Goal: Check status: Check status

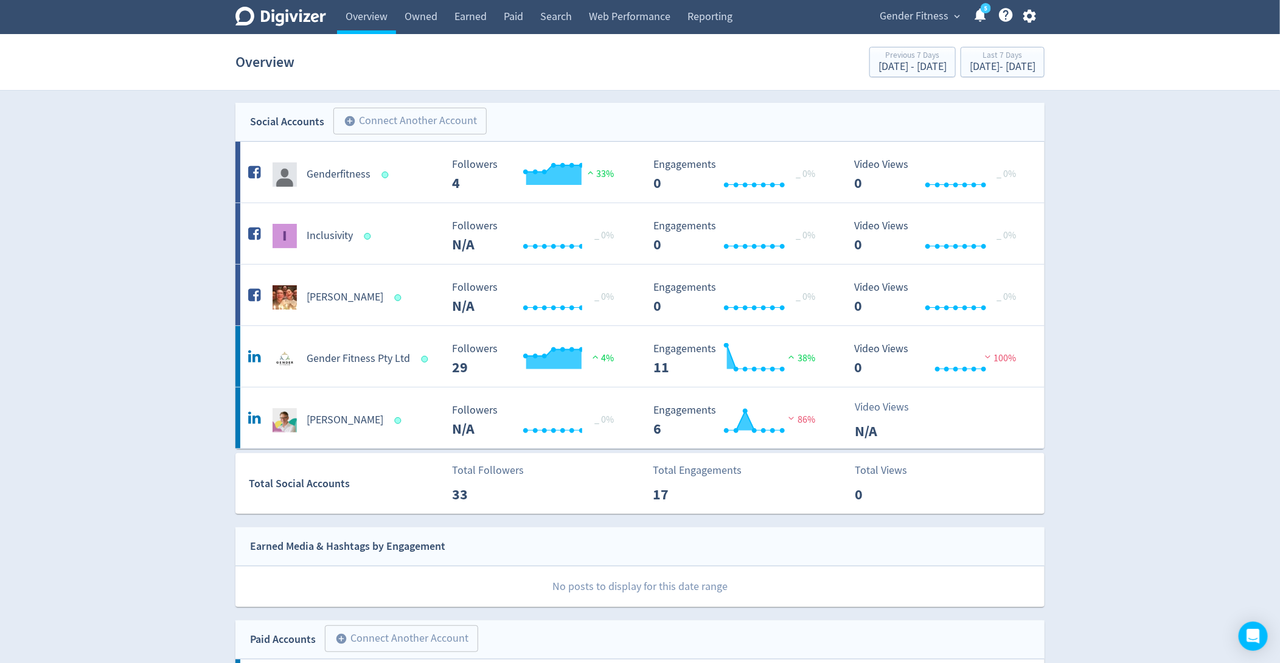
click at [913, 2] on div "Gender Fitness expand_more 5 Help Center - Searchable support on using Digivizer" at bounding box center [955, 17] width 178 height 34
click at [925, 11] on span "Gender Fitness" at bounding box center [914, 16] width 69 height 19
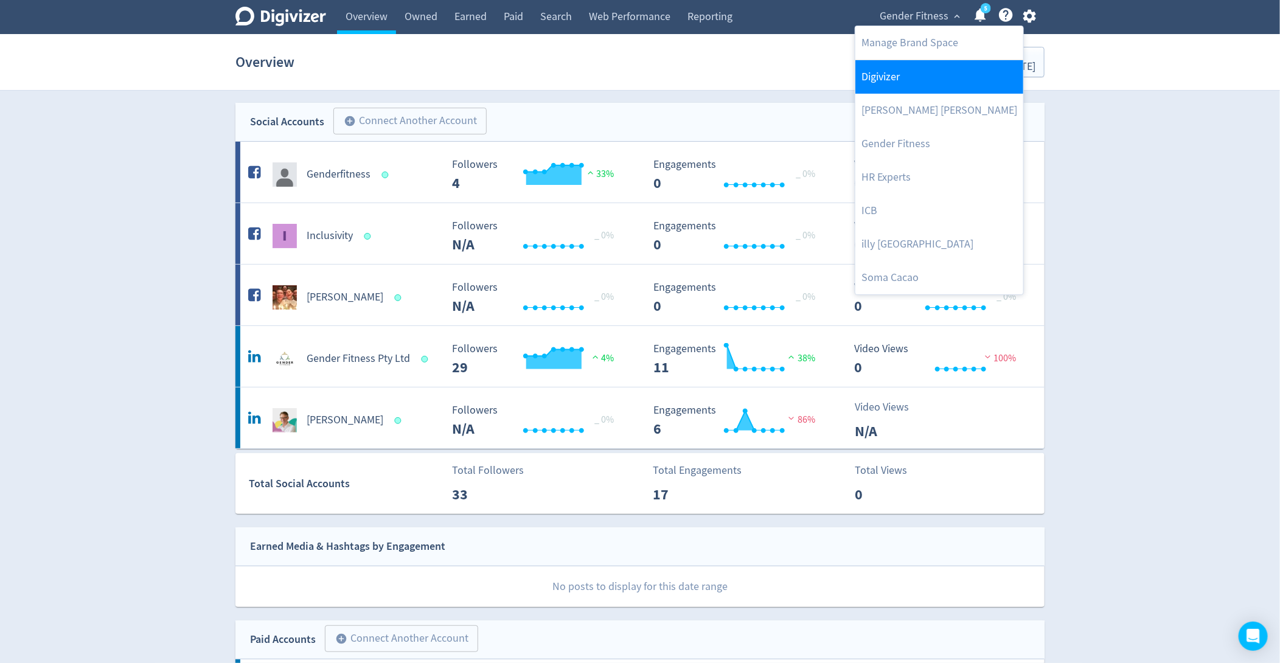
click at [886, 76] on link "Digivizer" at bounding box center [939, 76] width 168 height 33
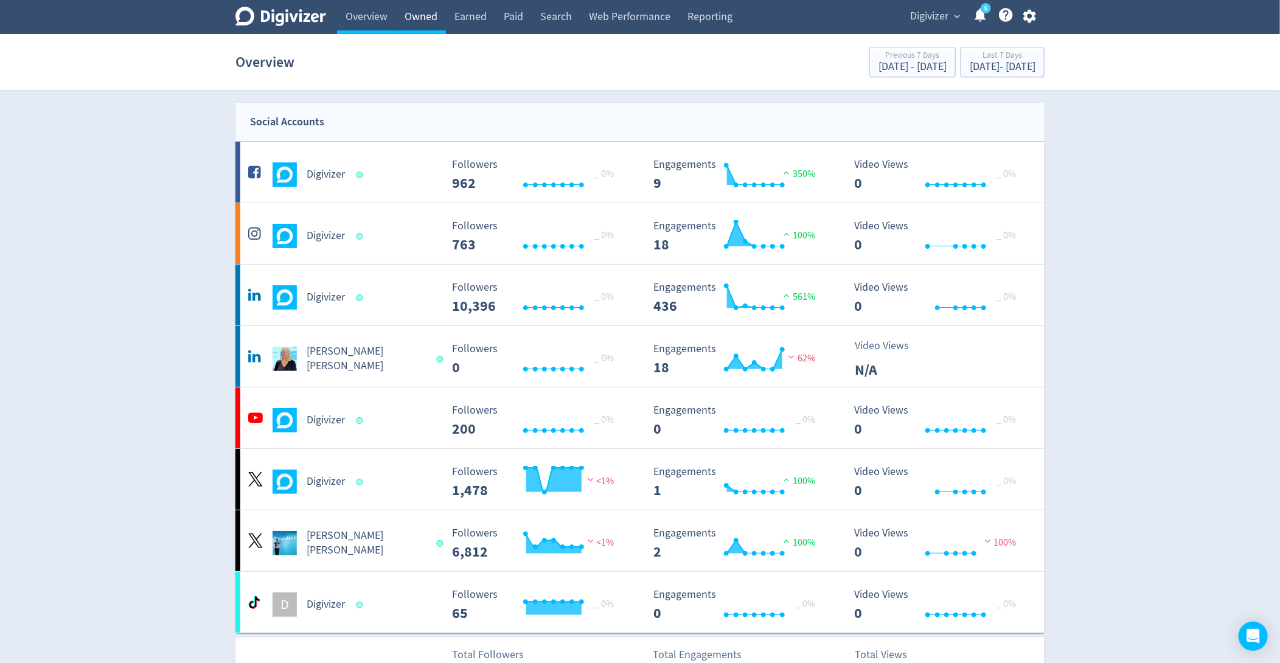
click at [417, 24] on link "Owned" at bounding box center [421, 17] width 50 height 34
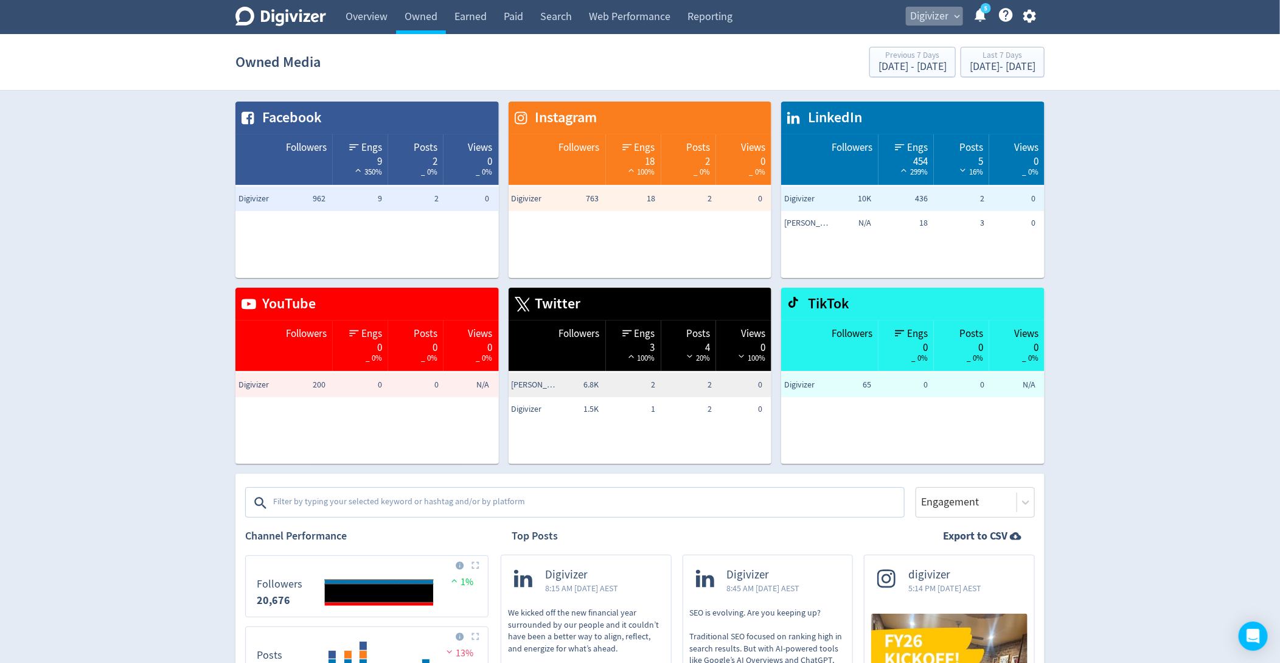
click at [940, 23] on span "Digivizer" at bounding box center [929, 16] width 38 height 19
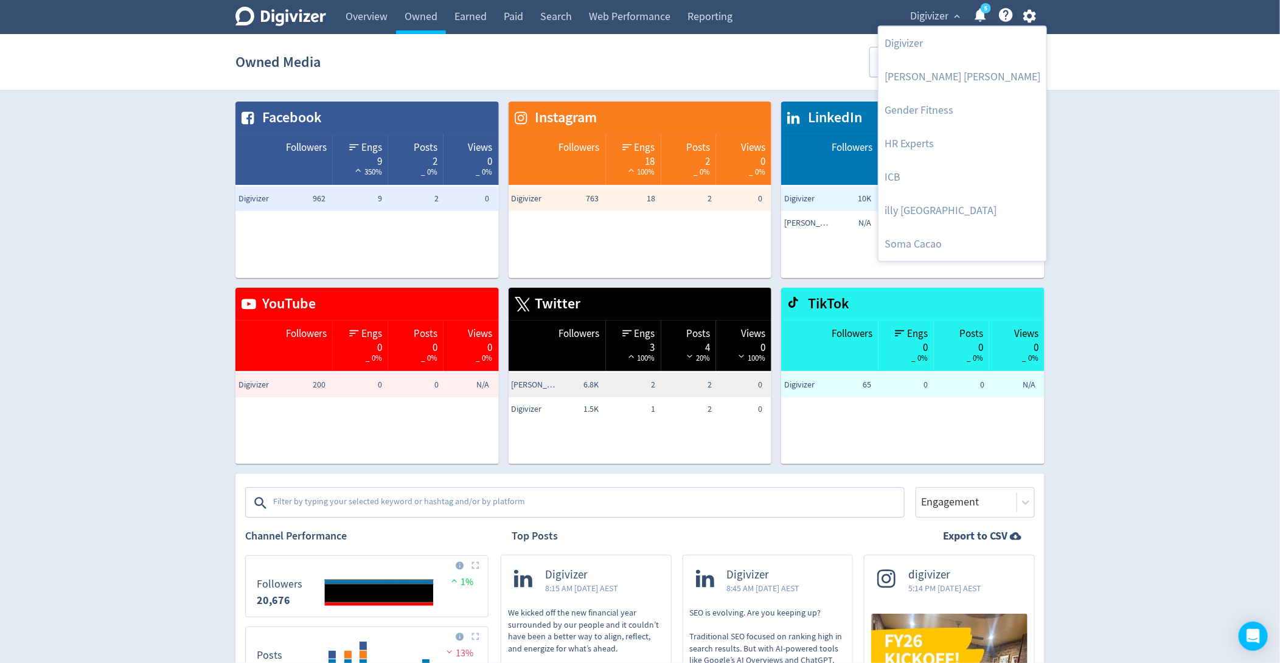
click at [1169, 150] on div at bounding box center [640, 331] width 1280 height 663
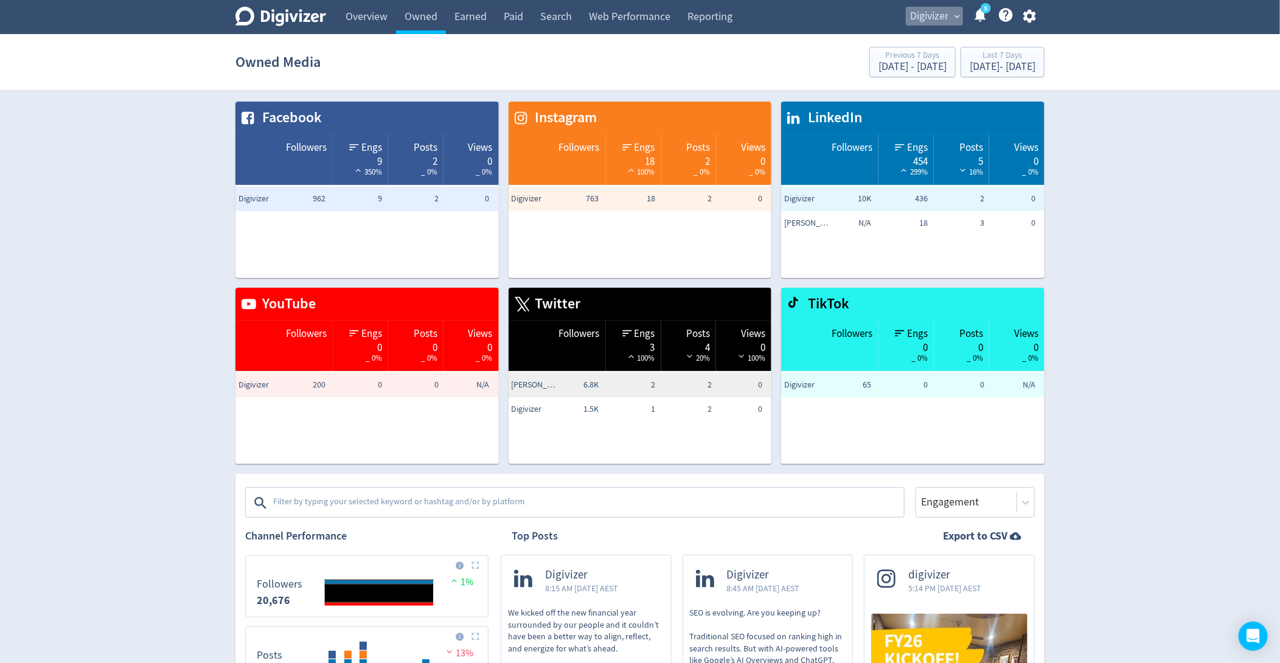
click at [916, 23] on span "Digivizer" at bounding box center [929, 16] width 38 height 19
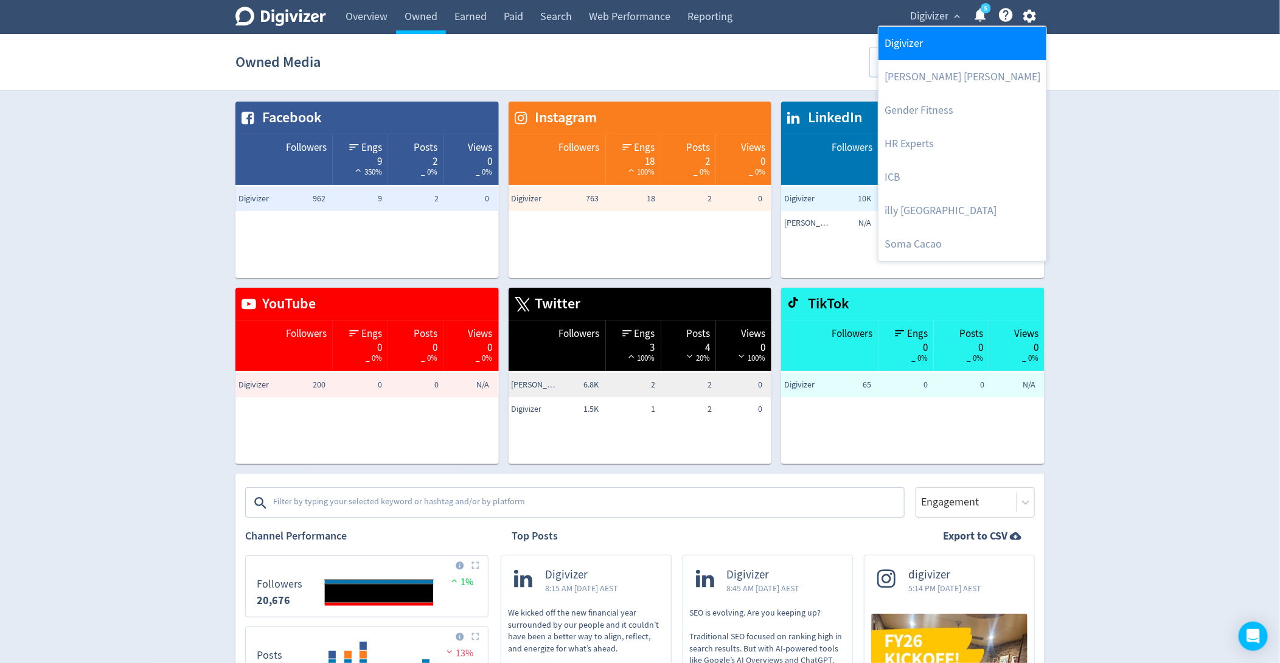
click at [916, 37] on link "Digivizer" at bounding box center [962, 43] width 168 height 33
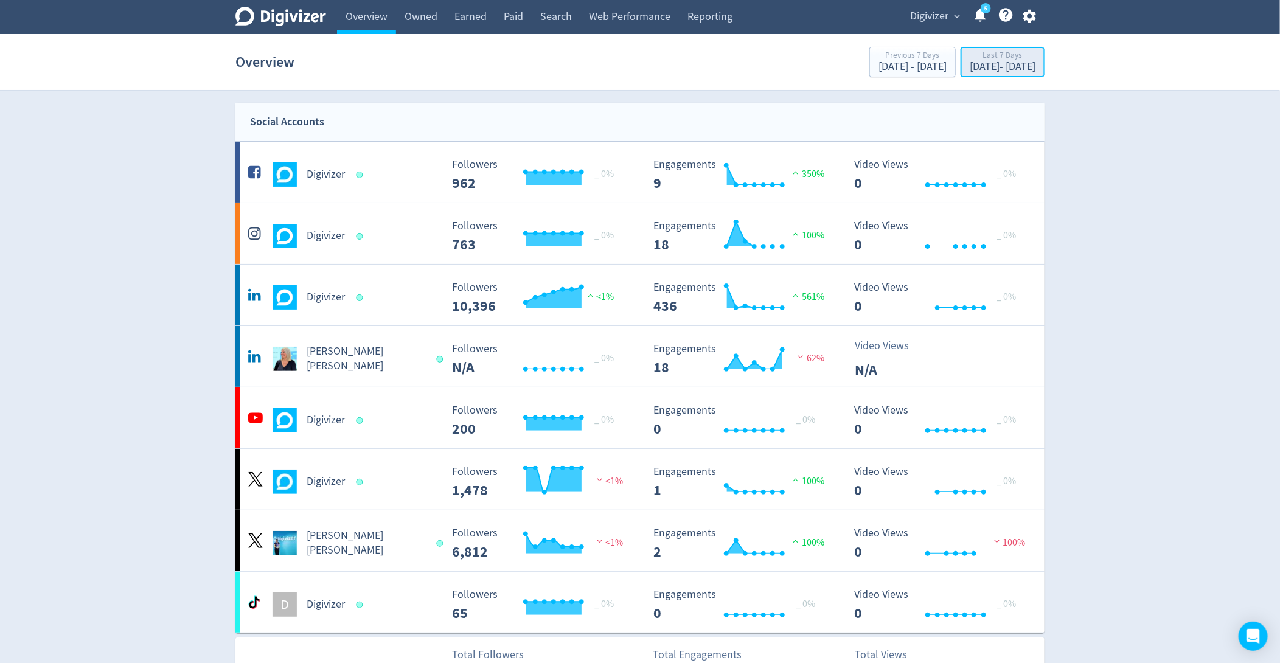
click at [970, 69] on div "[DATE] - [DATE]" at bounding box center [1003, 66] width 66 height 11
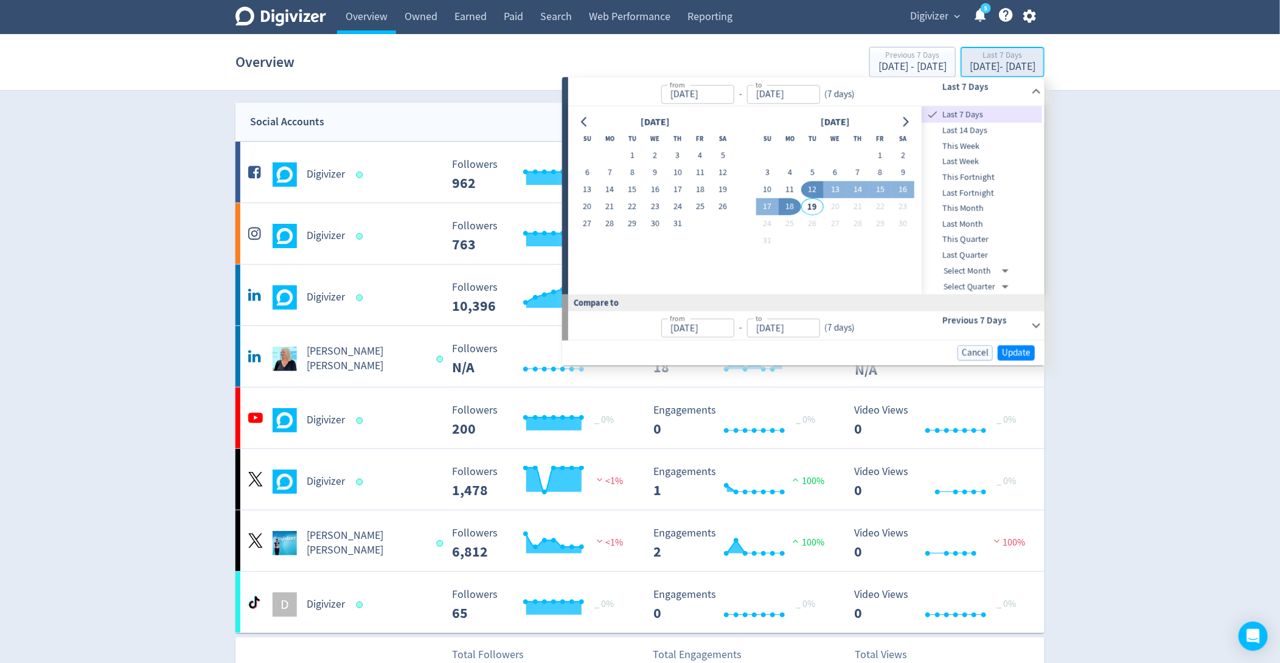
type input "[DATE]"
click at [945, 226] on span "Last Month" at bounding box center [982, 224] width 120 height 13
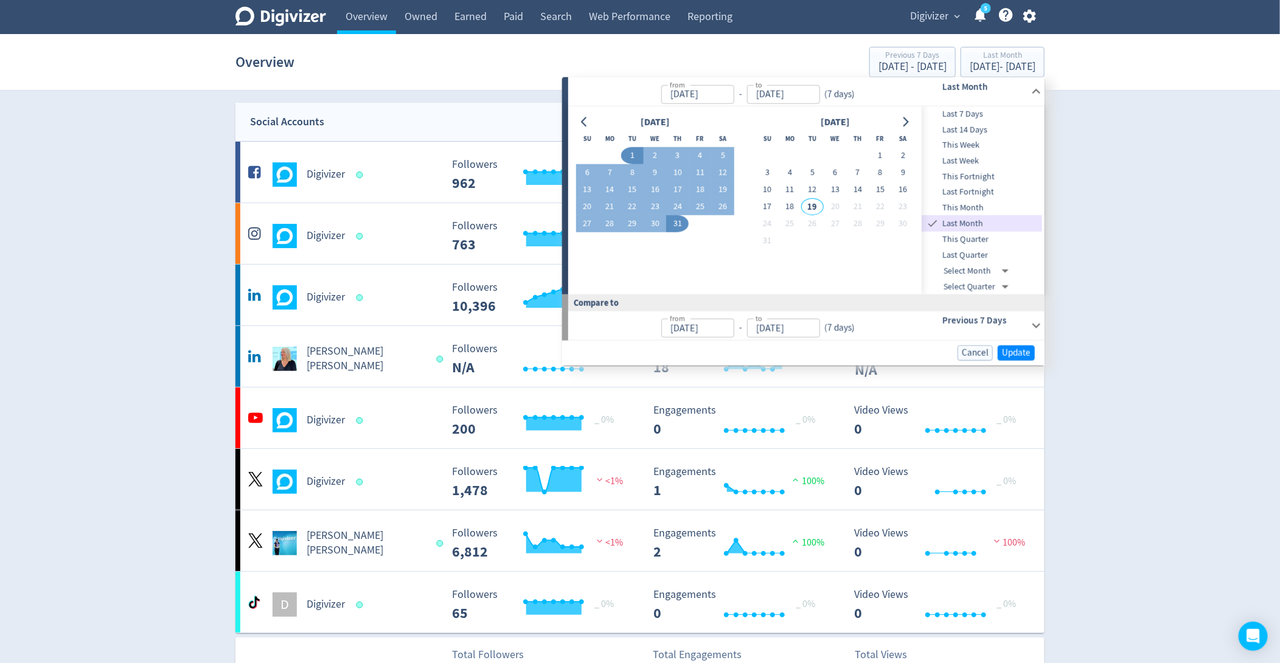
type input "[DATE]"
click at [943, 211] on span "This Month" at bounding box center [982, 207] width 120 height 13
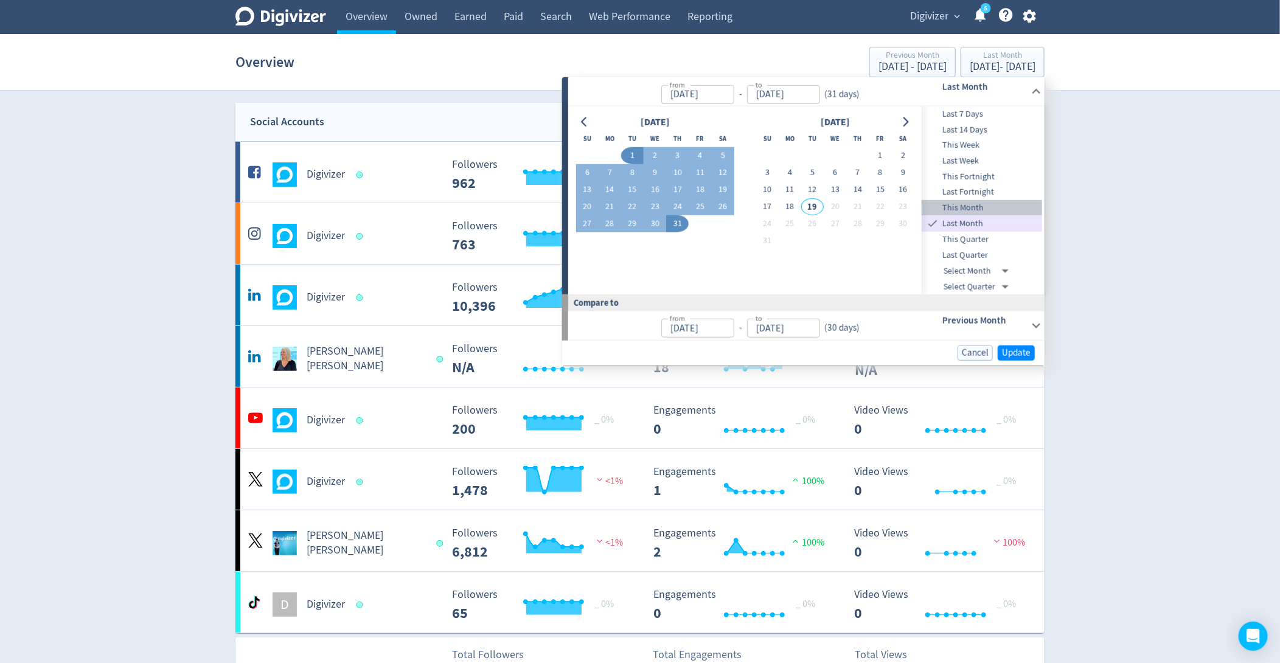
type input "[DATE]"
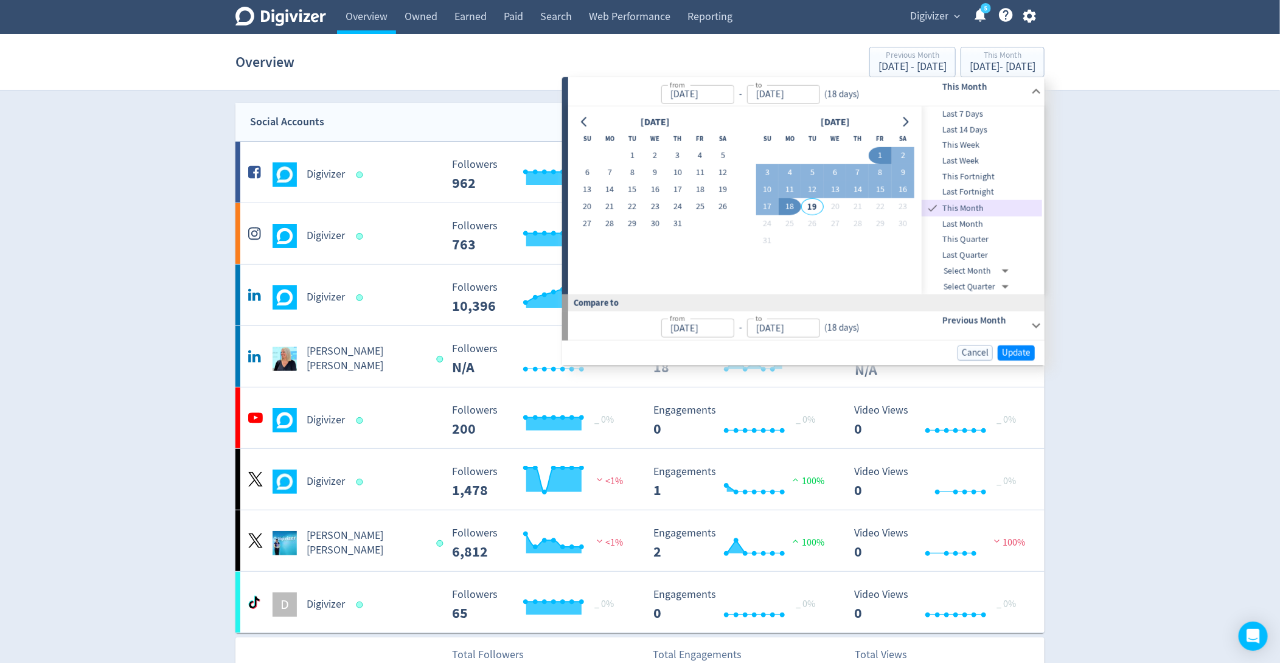
click at [955, 226] on span "Last Month" at bounding box center [982, 224] width 120 height 13
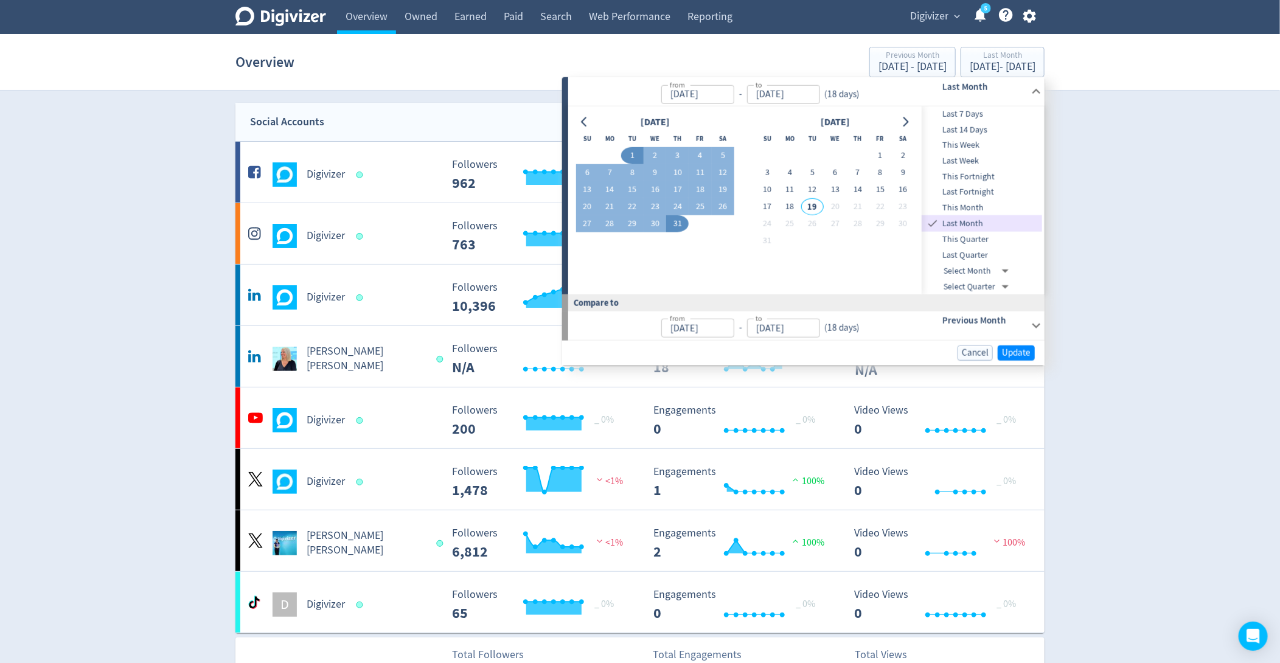
type input "[DATE]"
click at [1019, 349] on span "Update" at bounding box center [1016, 353] width 29 height 9
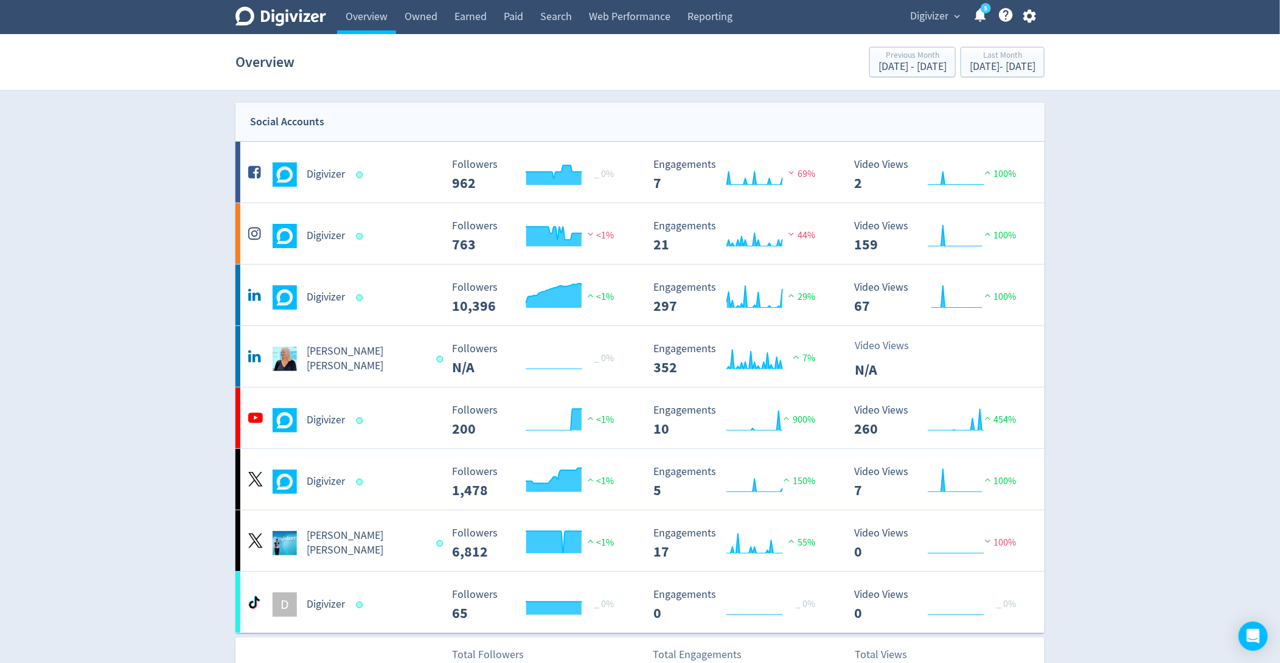
scroll to position [663, 0]
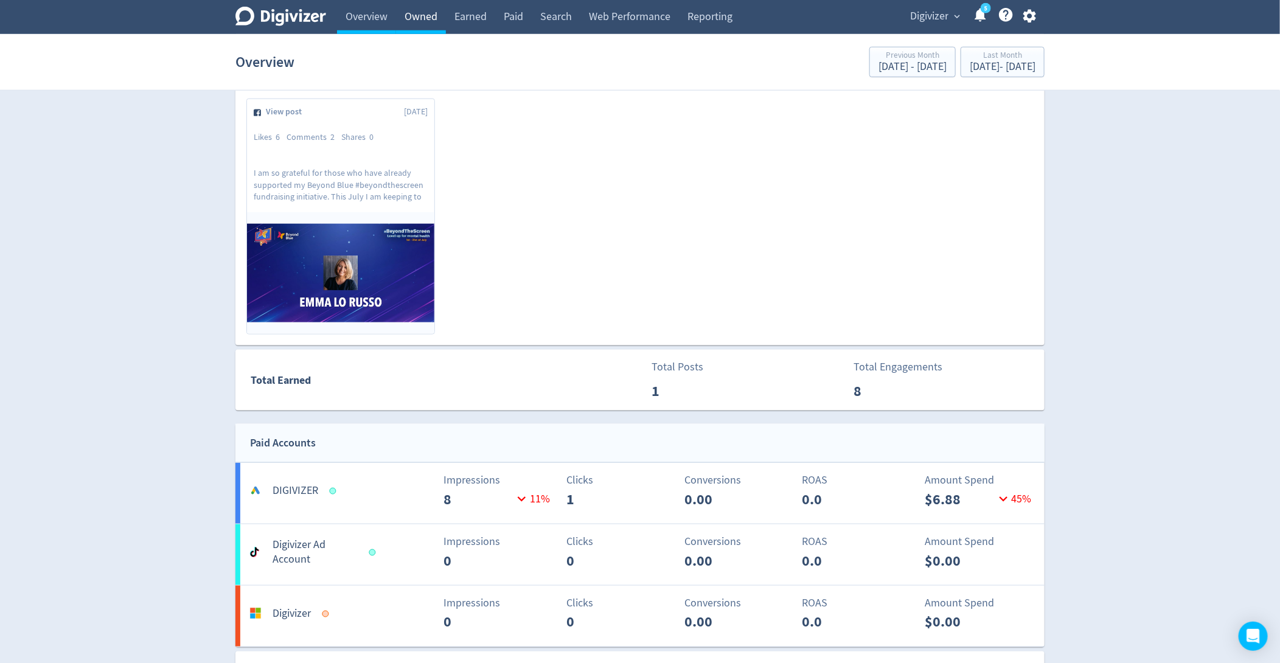
click at [425, 22] on link "Owned" at bounding box center [421, 17] width 50 height 34
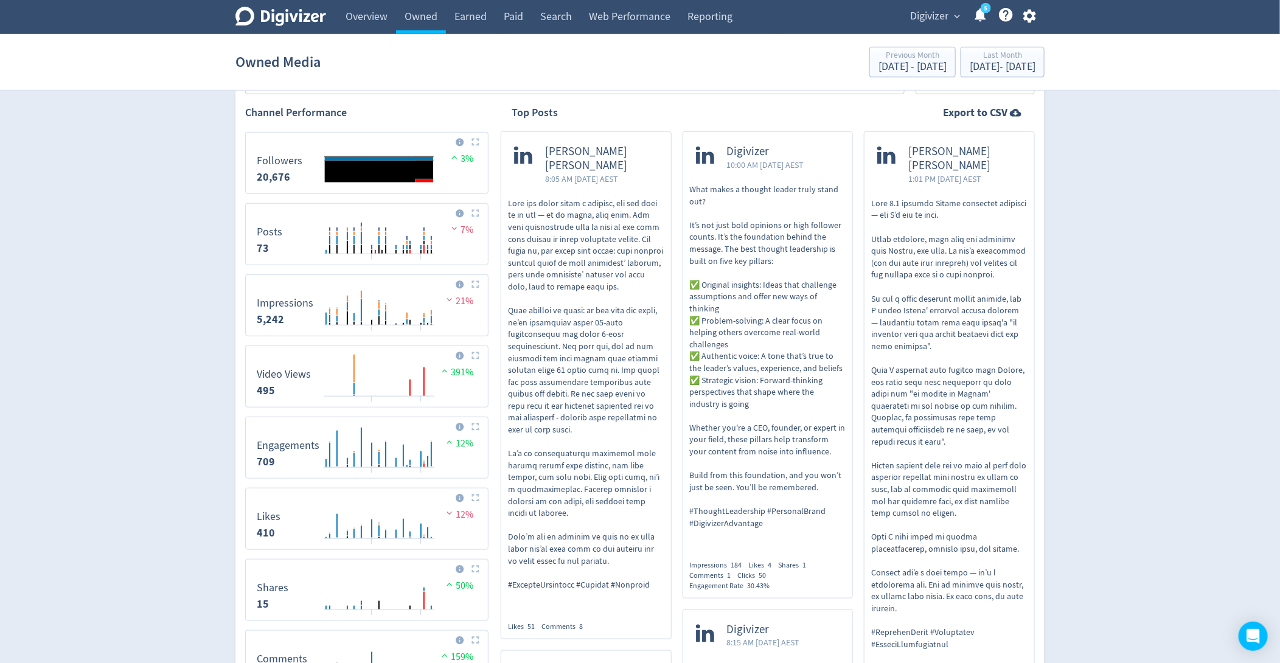
scroll to position [419, 0]
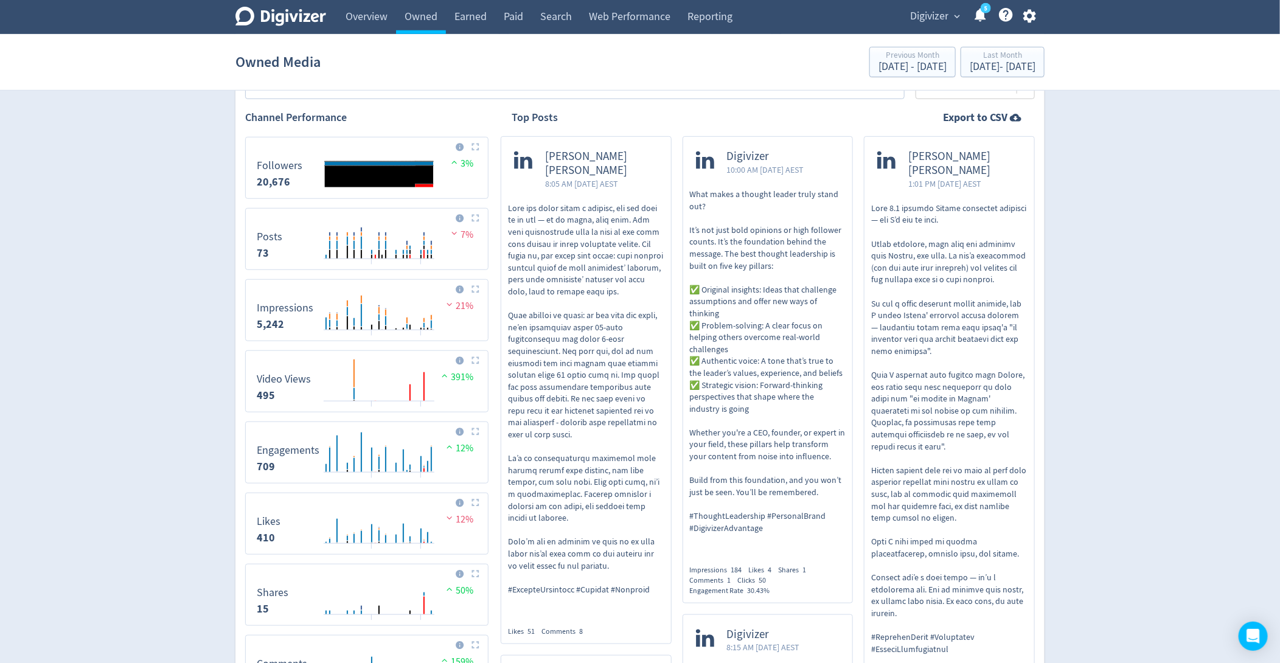
click at [795, 363] on p "What makes a thought leader truly stand out? It’s not just bold opinions or hig…" at bounding box center [768, 362] width 156 height 346
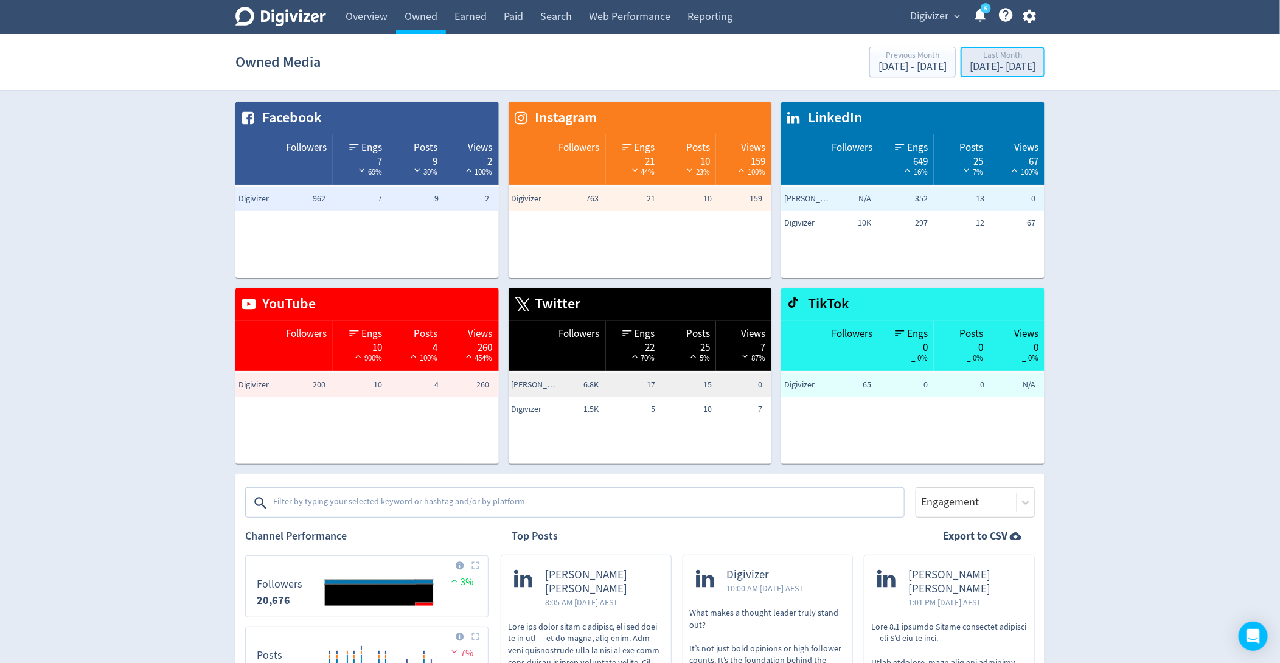
click at [995, 61] on div "[DATE] - [DATE]" at bounding box center [1003, 66] width 66 height 11
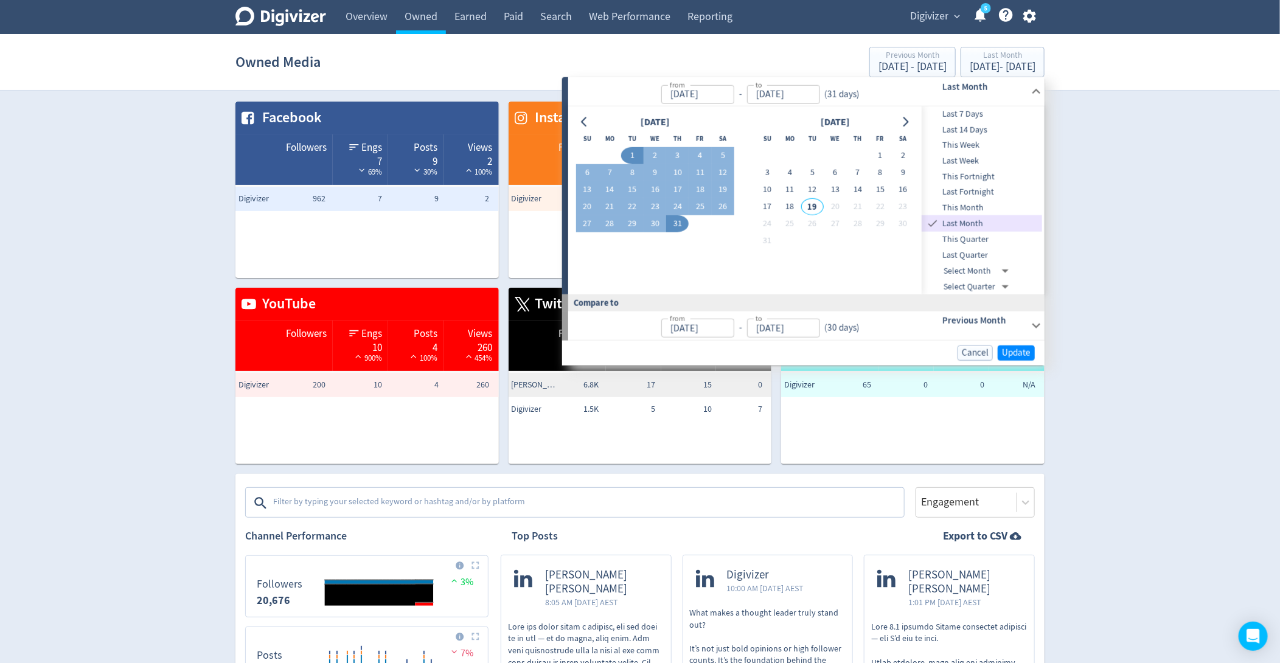
click at [959, 229] on span "Last Month" at bounding box center [991, 223] width 102 height 13
click at [968, 236] on span "This Quarter" at bounding box center [982, 239] width 120 height 13
type input "[DATE]"
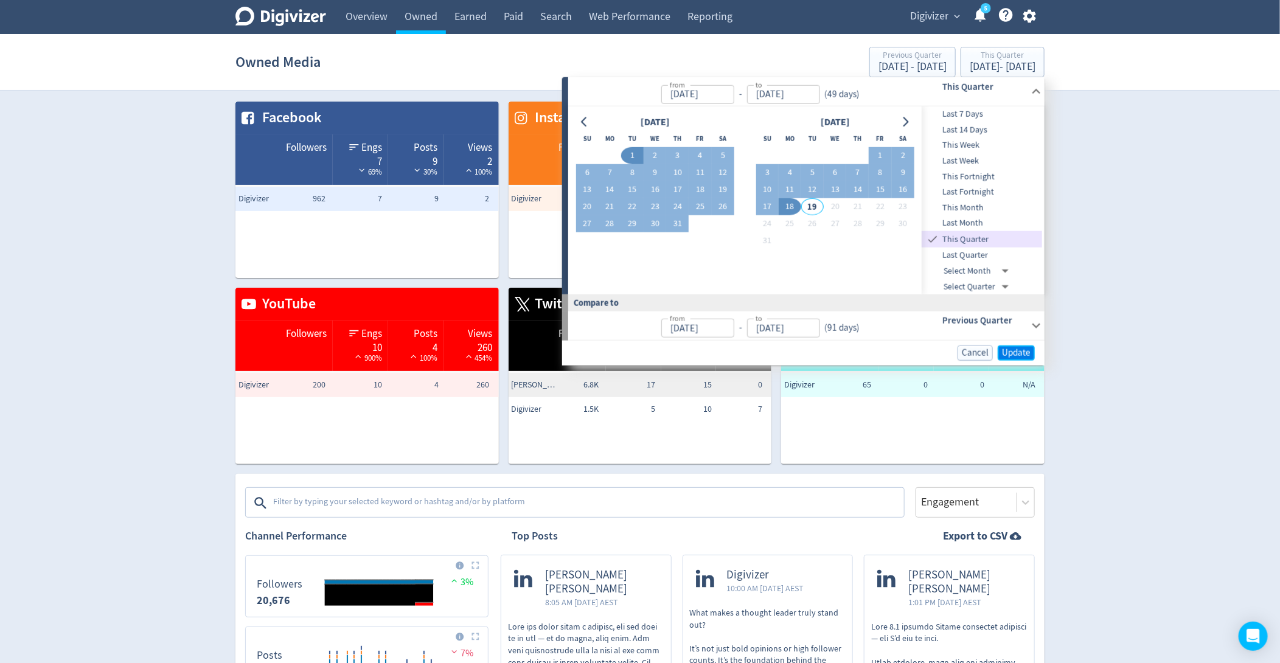
click at [1014, 357] on span "Update" at bounding box center [1016, 353] width 29 height 9
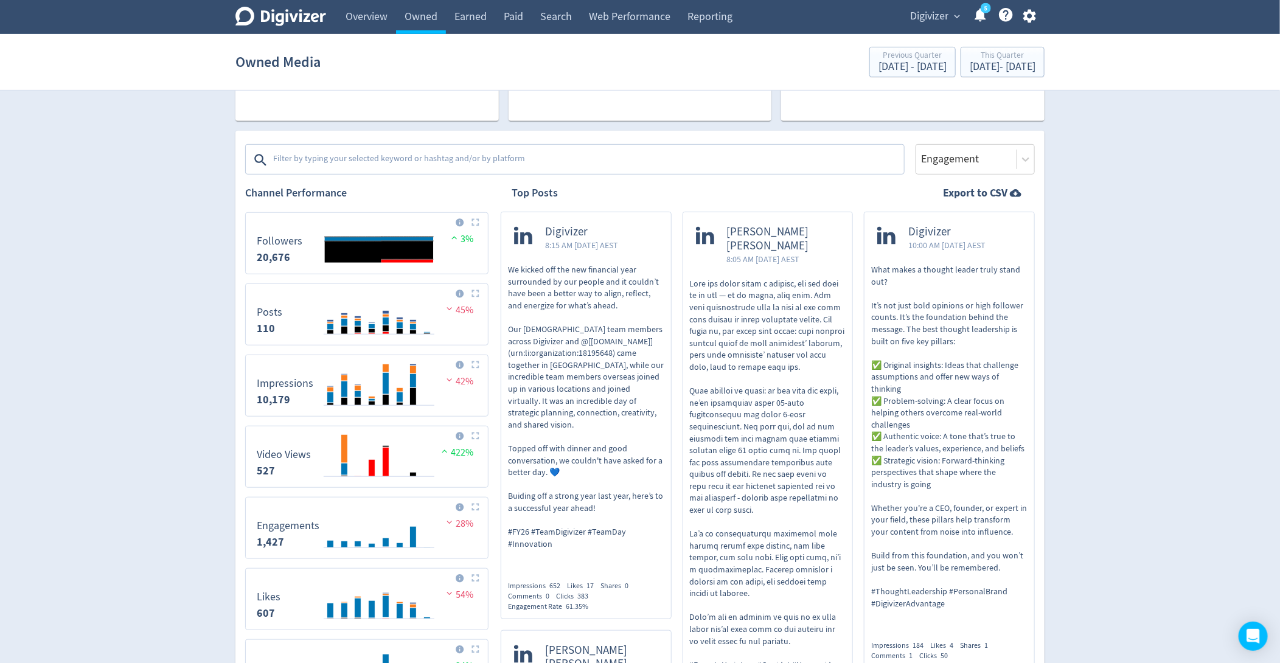
scroll to position [332, 0]
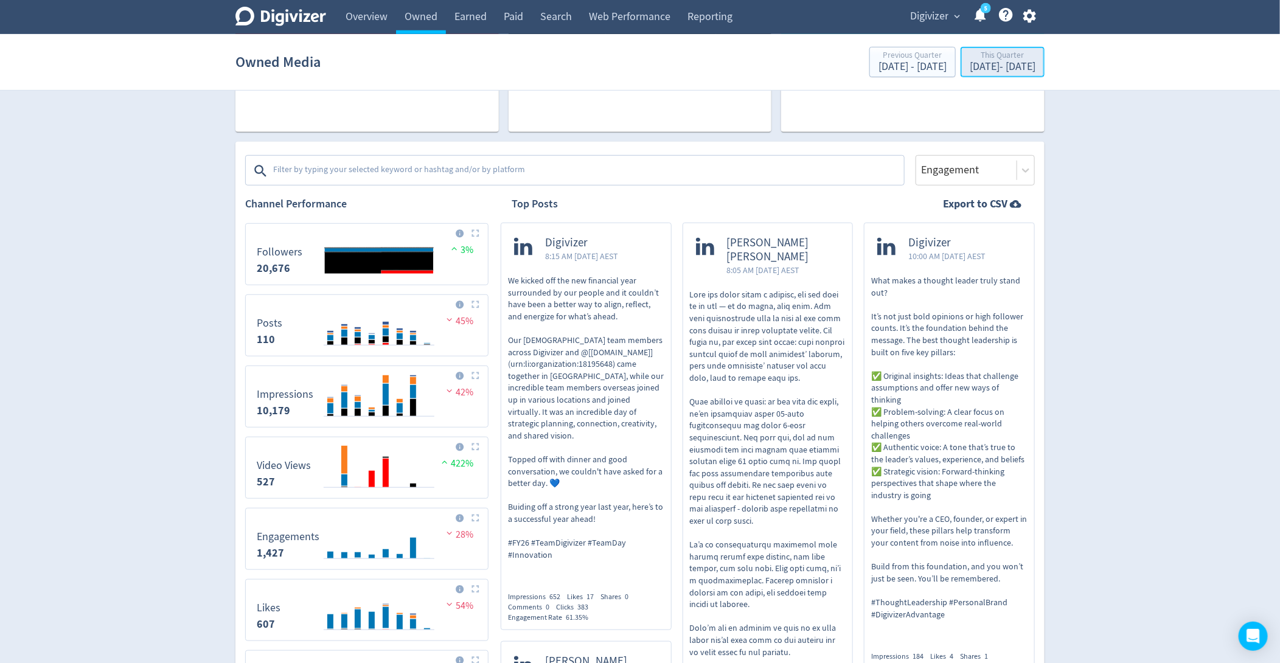
click at [976, 55] on div "This Quarter" at bounding box center [1003, 56] width 66 height 10
